Goal: Transaction & Acquisition: Purchase product/service

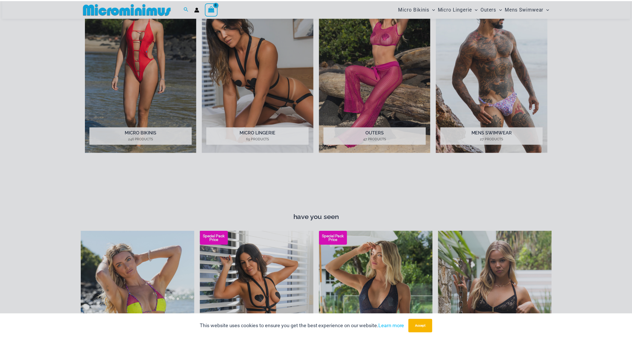
scroll to position [371, 0]
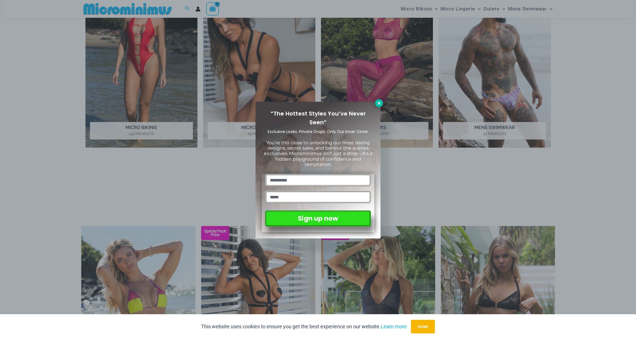
click at [381, 103] on icon at bounding box center [379, 103] width 5 height 5
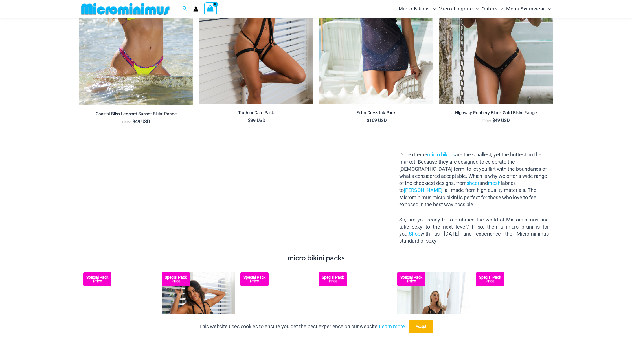
scroll to position [748, 0]
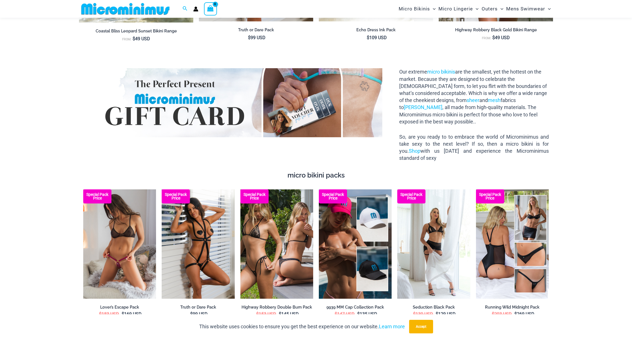
click at [112, 242] on img at bounding box center [119, 244] width 73 height 109
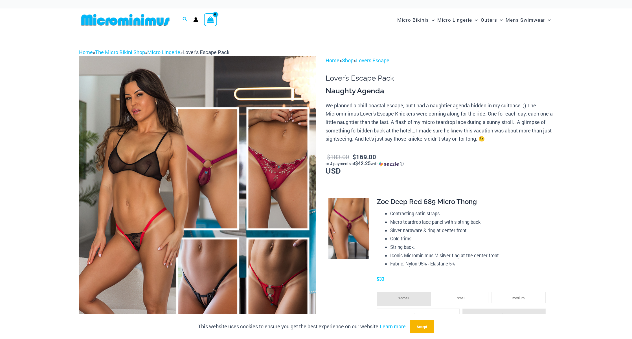
click at [124, 191] on img at bounding box center [197, 234] width 237 height 356
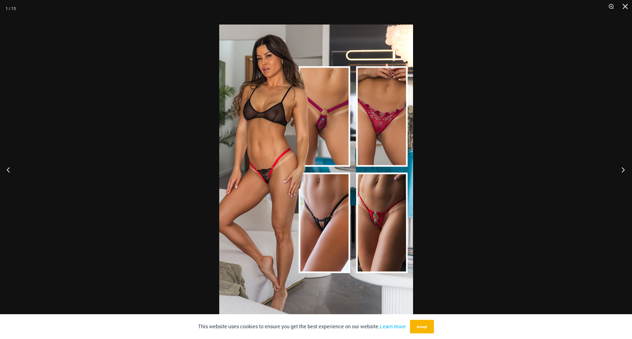
click at [624, 168] on button "Next" at bounding box center [621, 170] width 21 height 28
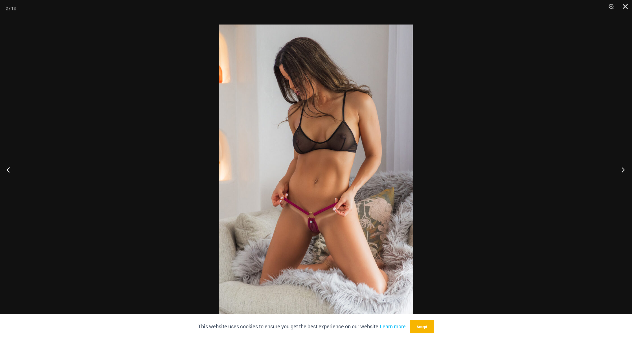
click at [624, 168] on button "Next" at bounding box center [621, 170] width 21 height 28
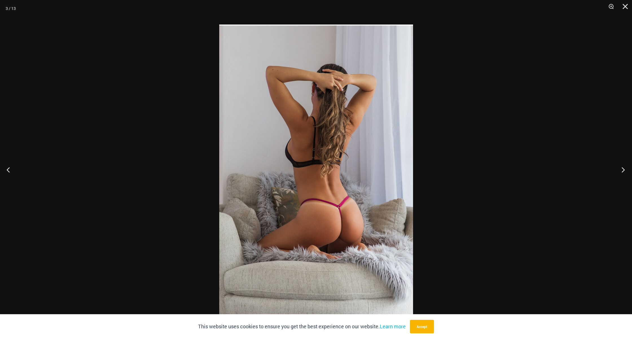
click at [624, 168] on button "Next" at bounding box center [621, 170] width 21 height 28
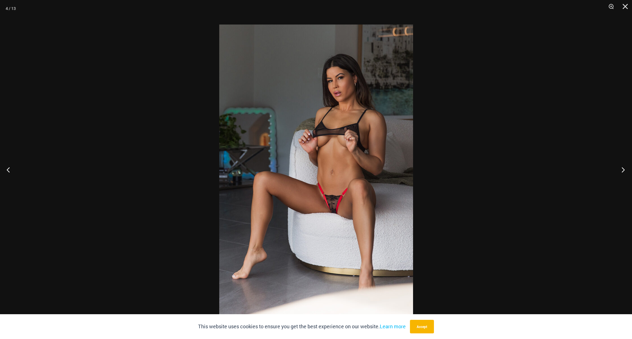
click at [624, 168] on button "Next" at bounding box center [621, 170] width 21 height 28
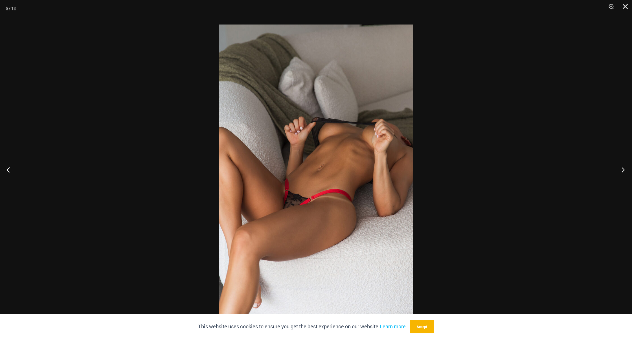
click at [624, 168] on button "Next" at bounding box center [621, 170] width 21 height 28
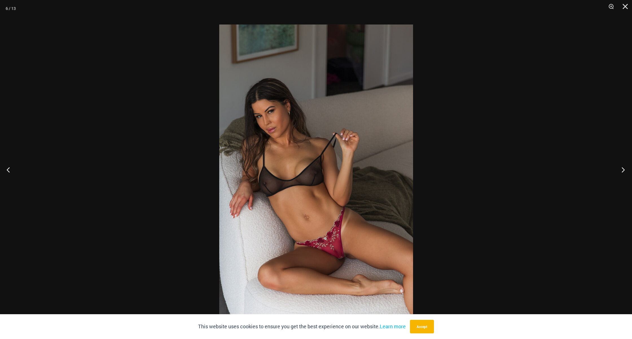
click at [624, 168] on button "Next" at bounding box center [621, 170] width 21 height 28
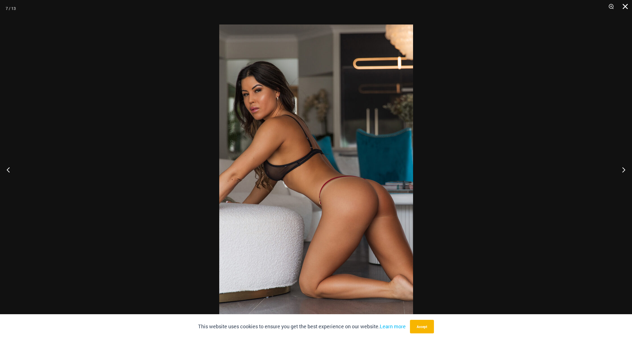
click at [625, 7] on button "Close" at bounding box center [623, 8] width 14 height 17
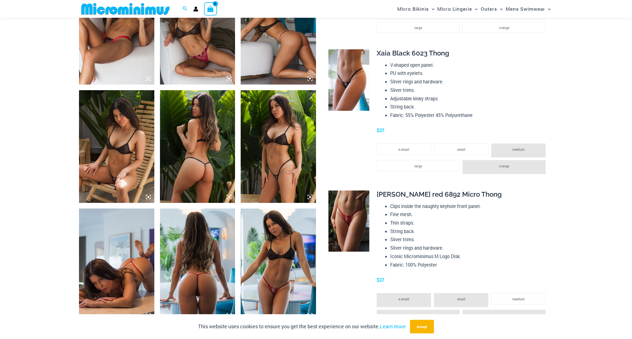
scroll to position [653, 0]
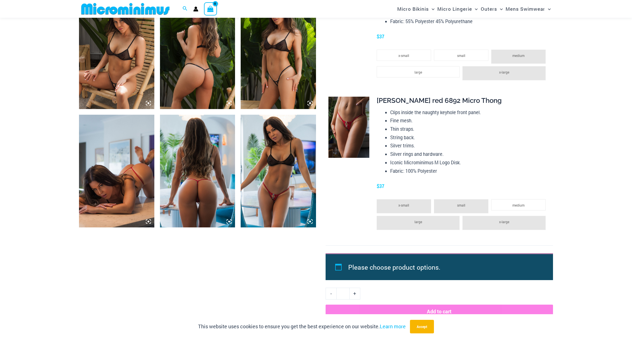
click at [275, 155] on img at bounding box center [278, 171] width 75 height 113
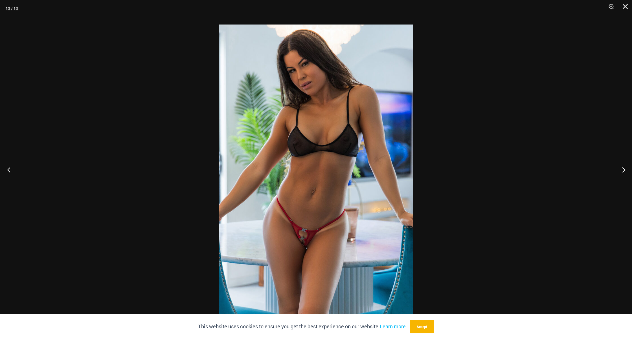
click at [12, 169] on button "Previous" at bounding box center [10, 170] width 21 height 28
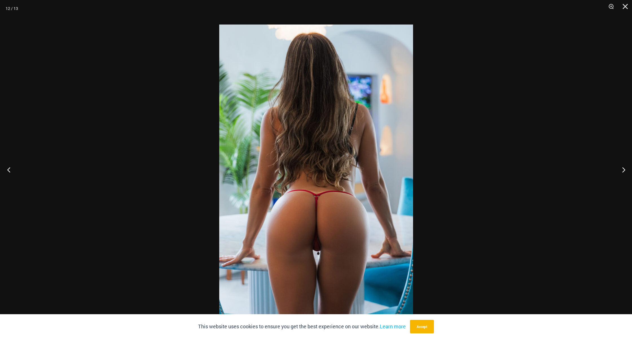
click at [12, 169] on button "Previous" at bounding box center [10, 170] width 21 height 28
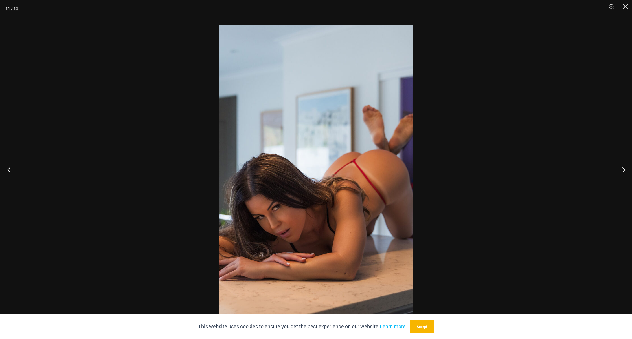
click at [12, 169] on button "Previous" at bounding box center [10, 170] width 21 height 28
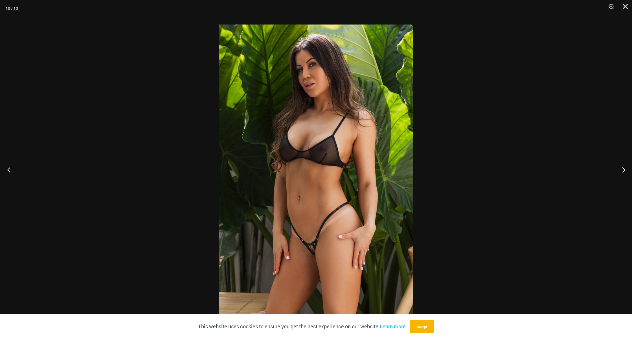
click at [12, 169] on button "Previous" at bounding box center [10, 170] width 21 height 28
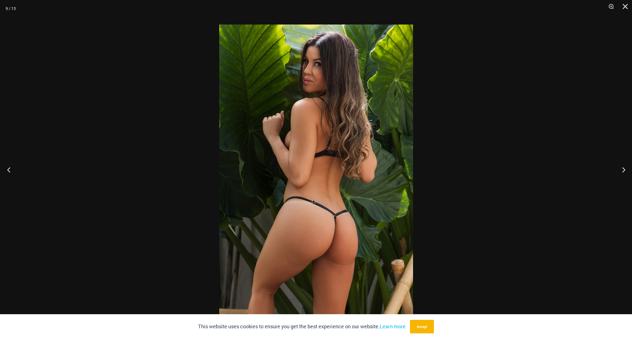
click at [12, 169] on button "Previous" at bounding box center [10, 170] width 21 height 28
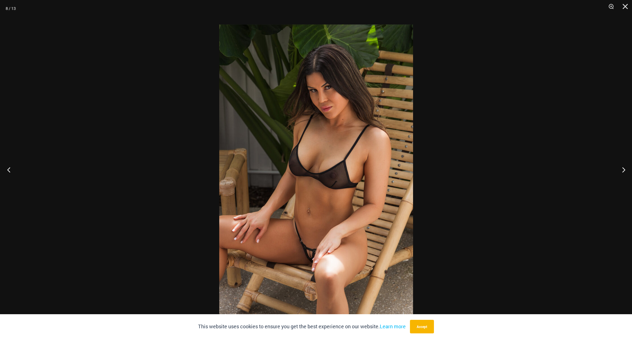
click at [12, 169] on button "Previous" at bounding box center [10, 170] width 21 height 28
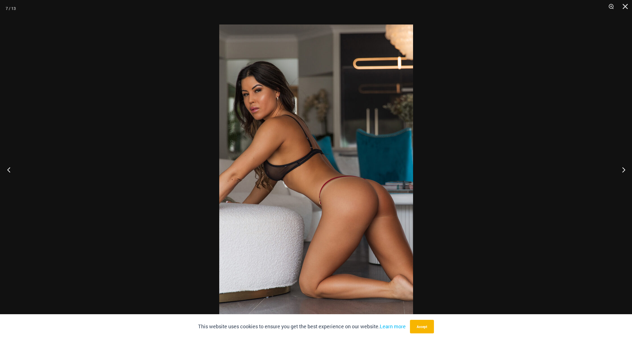
click at [12, 169] on button "Previous" at bounding box center [10, 170] width 21 height 28
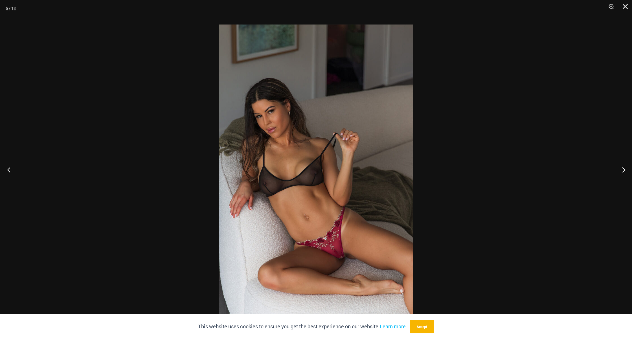
click at [12, 169] on button "Previous" at bounding box center [10, 170] width 21 height 28
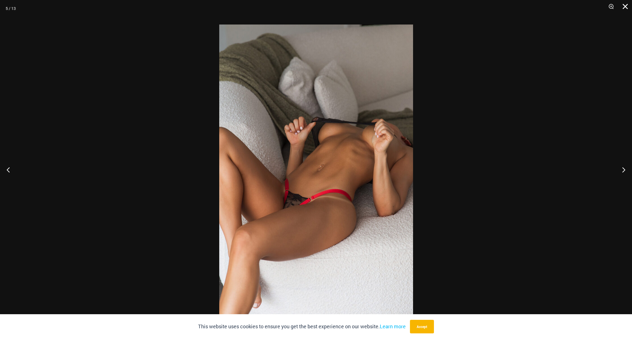
click at [624, 6] on button "Close" at bounding box center [623, 8] width 14 height 17
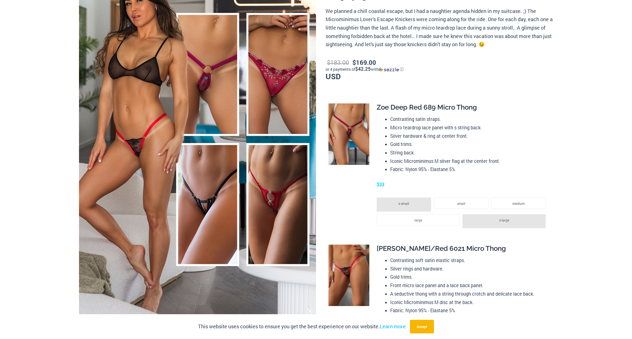
scroll to position [0, 0]
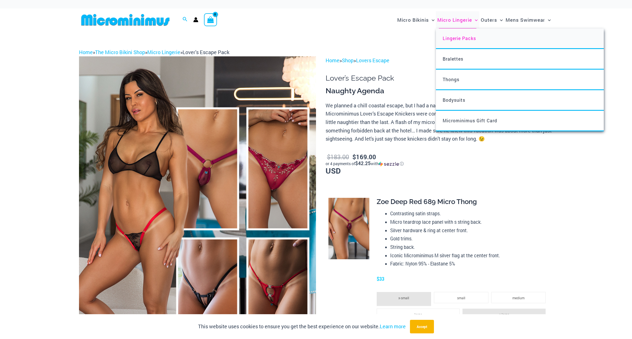
click at [458, 38] on span "Lingerie Packs" at bounding box center [459, 38] width 33 height 6
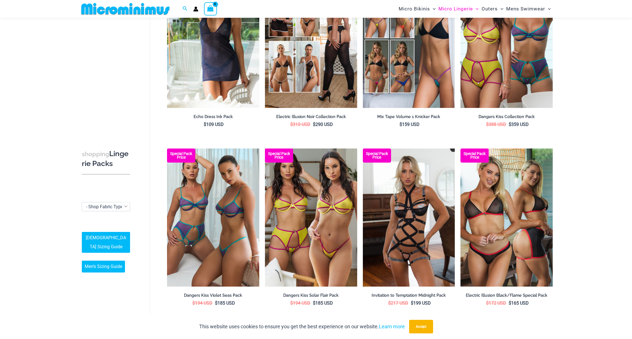
scroll to position [277, 0]
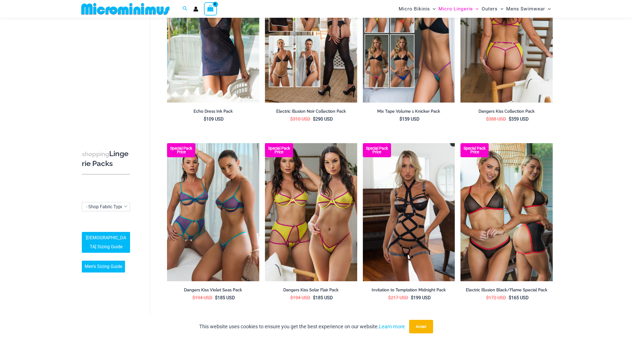
click at [534, 59] on img at bounding box center [507, 33] width 92 height 138
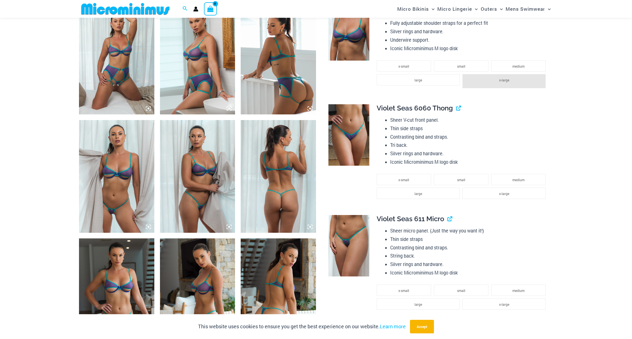
scroll to position [745, 0]
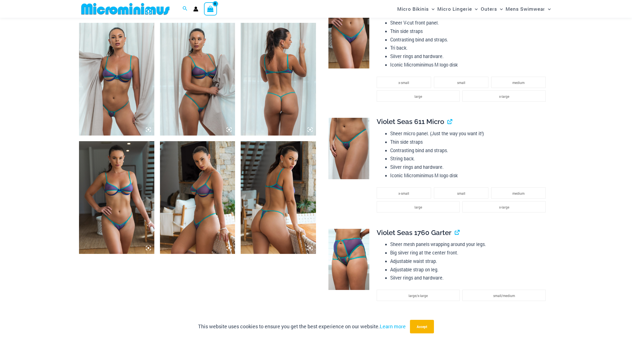
click at [143, 161] on img at bounding box center [116, 197] width 75 height 113
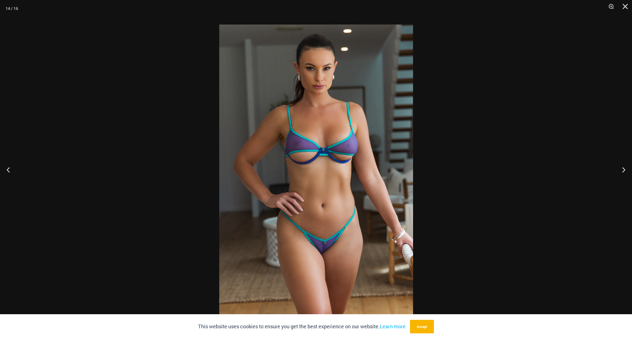
click at [325, 154] on img at bounding box center [316, 170] width 194 height 291
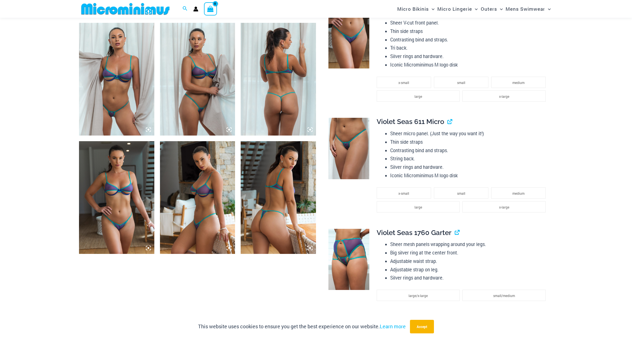
click at [285, 158] on img at bounding box center [278, 197] width 75 height 113
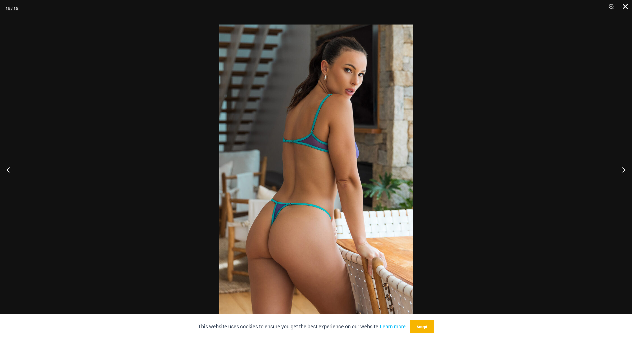
click at [623, 7] on button "Close" at bounding box center [623, 8] width 14 height 17
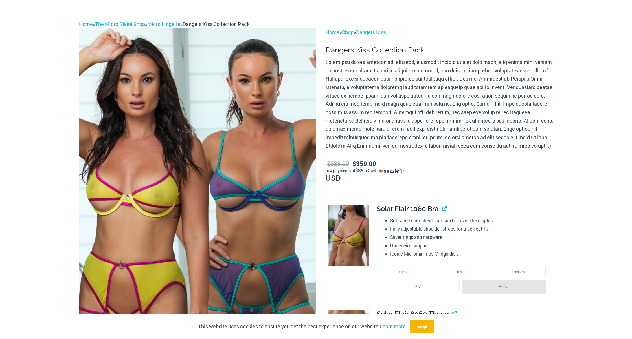
scroll to position [0, 0]
